Goal: Task Accomplishment & Management: Use online tool/utility

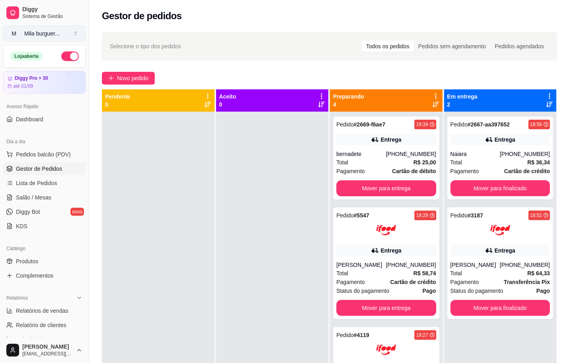
click at [72, 28] on button "M Mila burguer ..." at bounding box center [44, 33] width 82 height 16
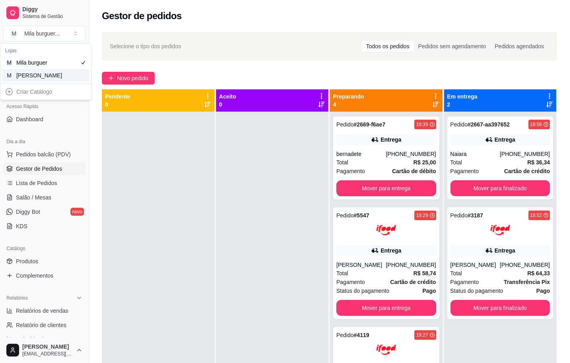
drag, startPoint x: 56, startPoint y: 75, endPoint x: 62, endPoint y: 66, distance: 11.3
click at [59, 70] on div "M Mila Salgados" at bounding box center [46, 75] width 88 height 13
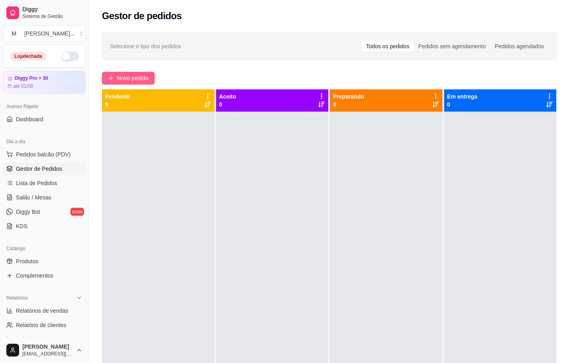
click at [139, 76] on span "Novo pedido" at bounding box center [132, 78] width 31 height 9
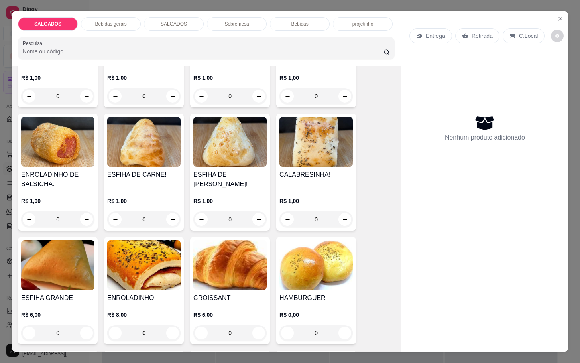
scroll to position [956, 0]
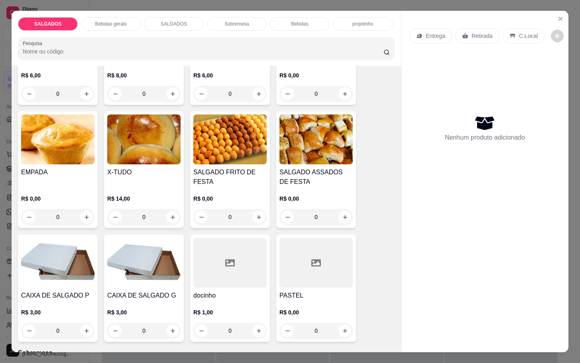
click at [193, 149] on img at bounding box center [229, 139] width 73 height 50
click at [337, 265] on div at bounding box center [315, 262] width 73 height 50
drag, startPoint x: 338, startPoint y: 263, endPoint x: 343, endPoint y: 261, distance: 5.9
click at [343, 261] on div at bounding box center [315, 262] width 73 height 50
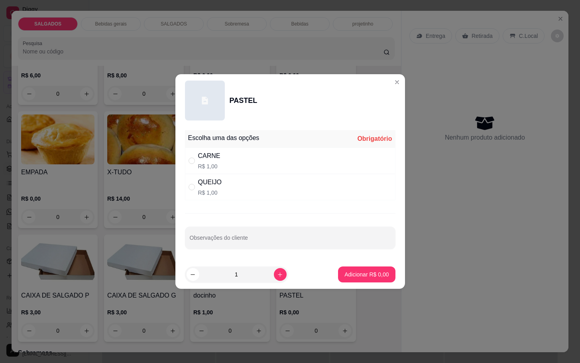
click at [220, 188] on div "QUEIJO R$ 1,00" at bounding box center [290, 187] width 210 height 26
radio input "true"
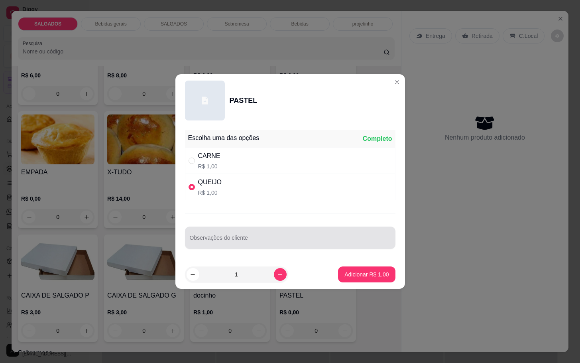
click at [218, 240] on input "Observações do cliente" at bounding box center [290, 241] width 201 height 8
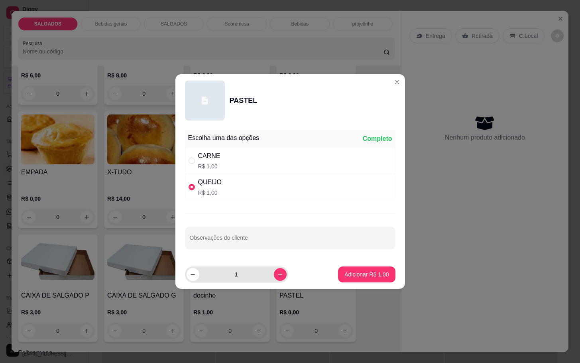
click at [267, 278] on div "1" at bounding box center [236, 274] width 100 height 16
click at [274, 278] on button "increase-product-quantity" at bounding box center [280, 274] width 12 height 12
click at [277, 275] on icon "increase-product-quantity" at bounding box center [280, 274] width 6 height 6
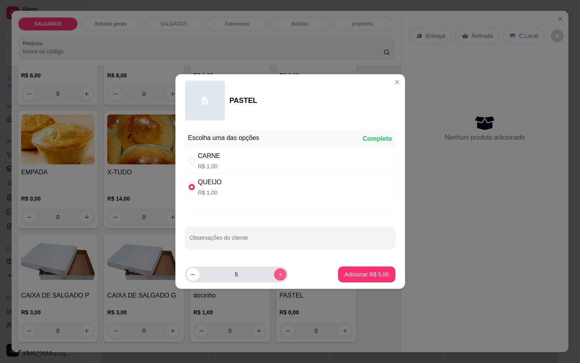
click at [277, 275] on icon "increase-product-quantity" at bounding box center [280, 274] width 6 height 6
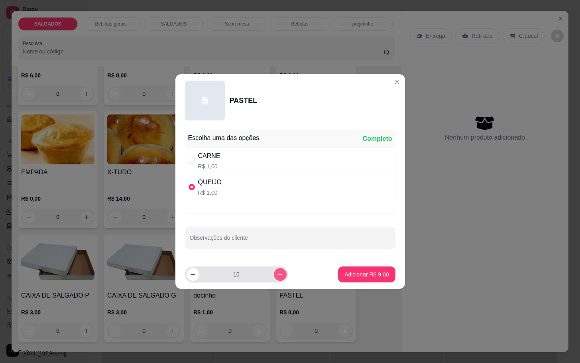
click at [277, 275] on icon "increase-product-quantity" at bounding box center [280, 274] width 6 height 6
click at [236, 276] on input "11" at bounding box center [236, 274] width 74 height 16
type input "50"
click at [367, 278] on p "Adicionar R$ 50,00" at bounding box center [365, 274] width 46 height 8
type input "50"
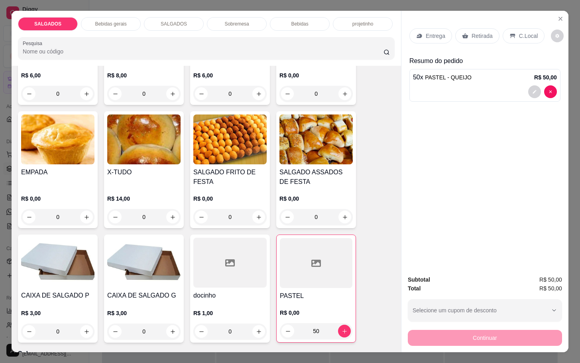
click at [291, 270] on div at bounding box center [316, 263] width 73 height 50
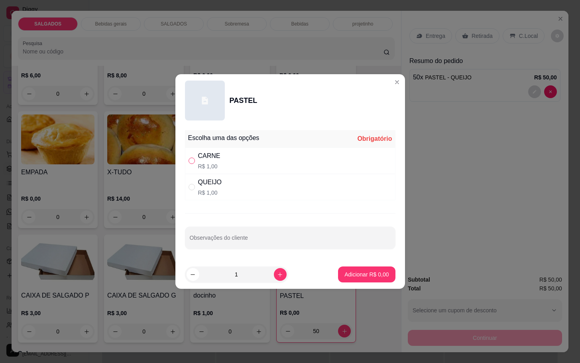
click at [193, 158] on input "" at bounding box center [191, 160] width 6 height 6
radio input "true"
click at [236, 270] on input "1" at bounding box center [236, 274] width 74 height 16
type input "50"
click at [362, 275] on p "Adicionar R$ 50,00" at bounding box center [365, 274] width 46 height 8
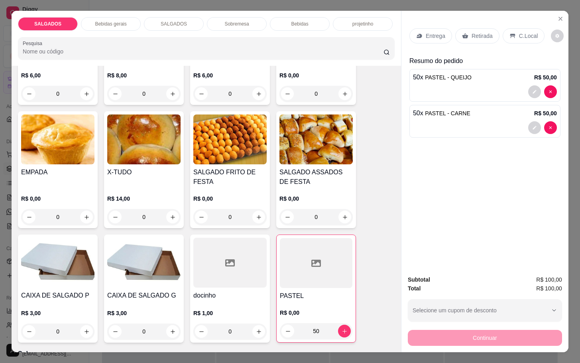
click at [462, 33] on icon at bounding box center [465, 35] width 6 height 5
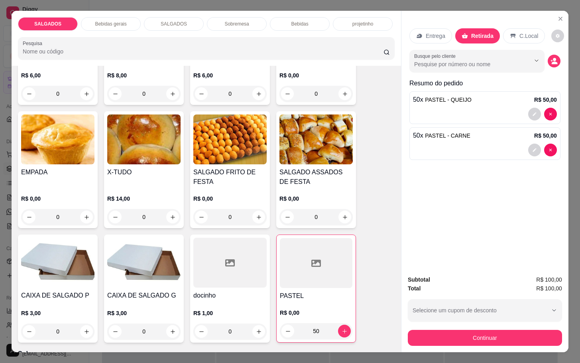
click at [550, 50] on div "Busque pelo cliente" at bounding box center [484, 61] width 151 height 22
click at [550, 57] on icon "decrease-product-quantity" at bounding box center [553, 60] width 7 height 7
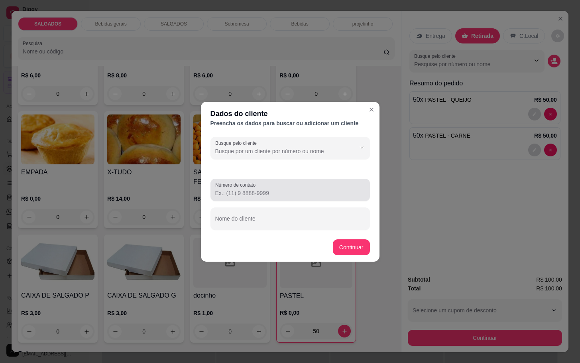
click at [269, 184] on div at bounding box center [290, 190] width 150 height 16
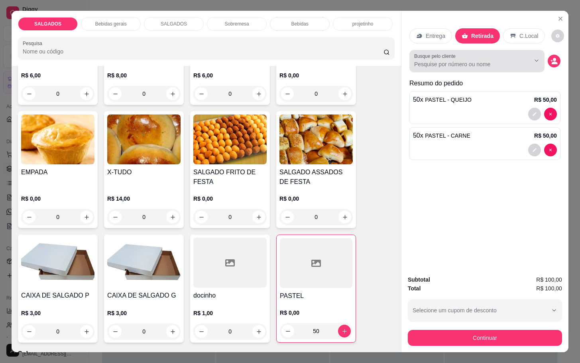
click at [496, 50] on div "Busque pelo cliente" at bounding box center [476, 61] width 135 height 22
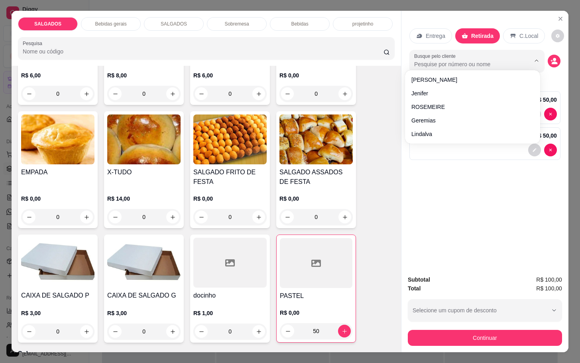
click at [497, 60] on input "Busque pelo cliente" at bounding box center [465, 64] width 103 height 8
type input "4646"
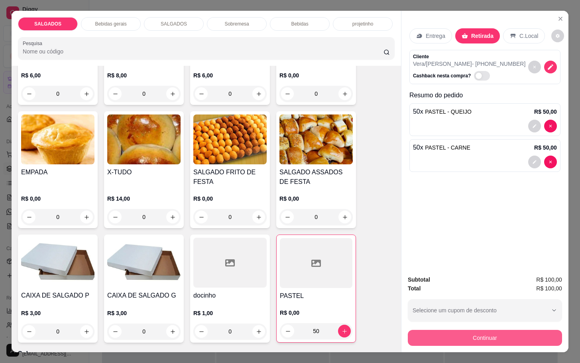
click at [454, 327] on div "Continuar" at bounding box center [485, 336] width 154 height 18
click at [455, 329] on button "Continuar" at bounding box center [484, 337] width 149 height 16
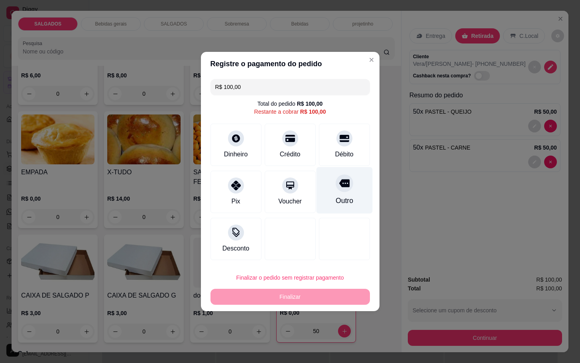
click at [347, 188] on div "Outro" at bounding box center [344, 190] width 56 height 47
type input "R$ 0,00"
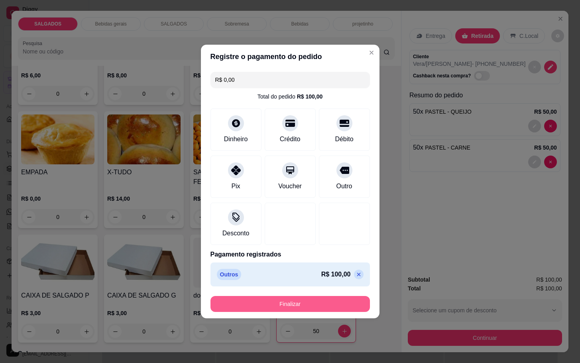
click at [338, 298] on button "Finalizar" at bounding box center [289, 304] width 159 height 16
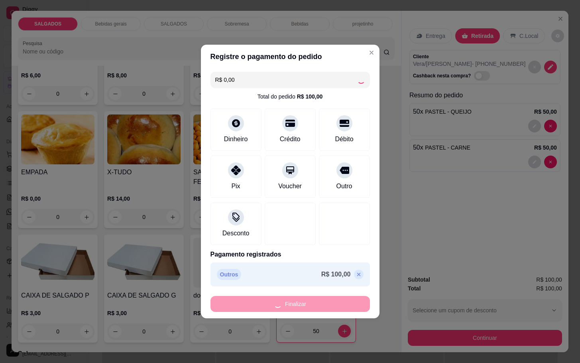
type input "0"
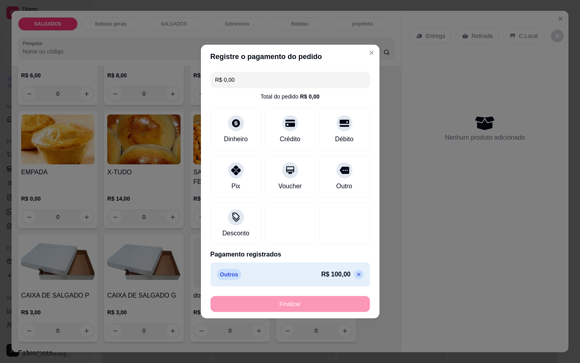
type input "-R$ 100,00"
